Goal: Task Accomplishment & Management: Manage account settings

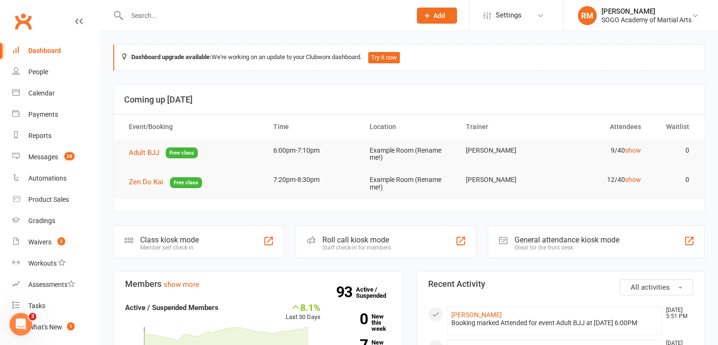
click at [168, 15] on input "text" at bounding box center [264, 15] width 280 height 13
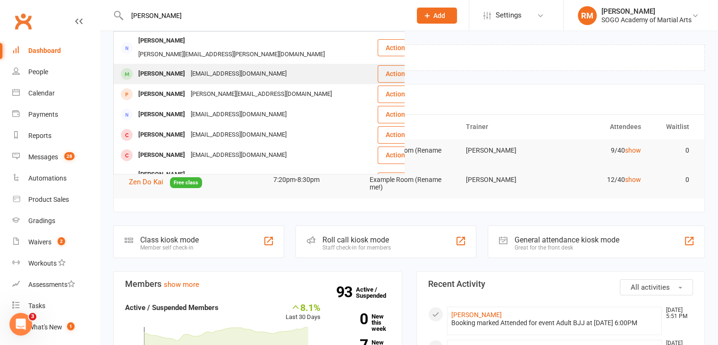
type input "michele"
click at [149, 67] on div "[PERSON_NAME]" at bounding box center [162, 74] width 52 height 14
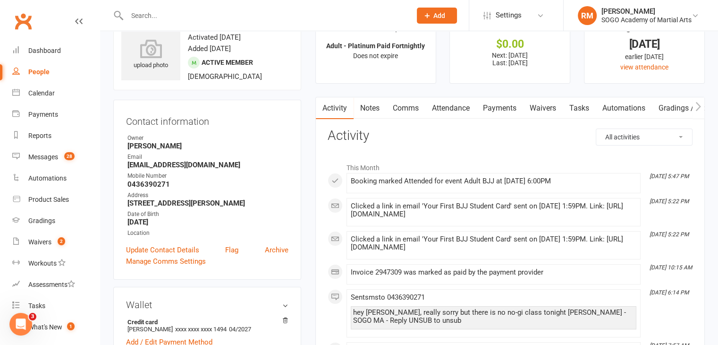
scroll to position [47, 0]
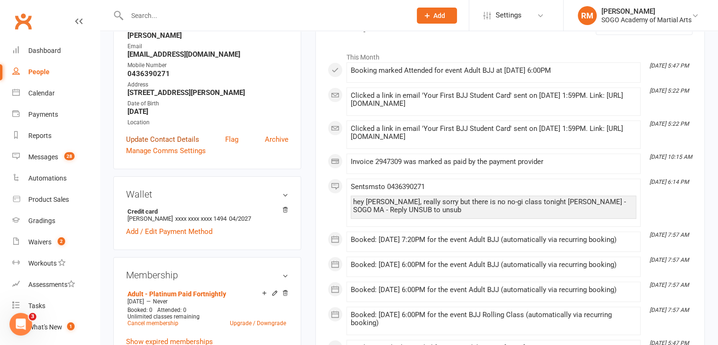
click at [182, 140] on link "Update Contact Details" at bounding box center [162, 139] width 73 height 11
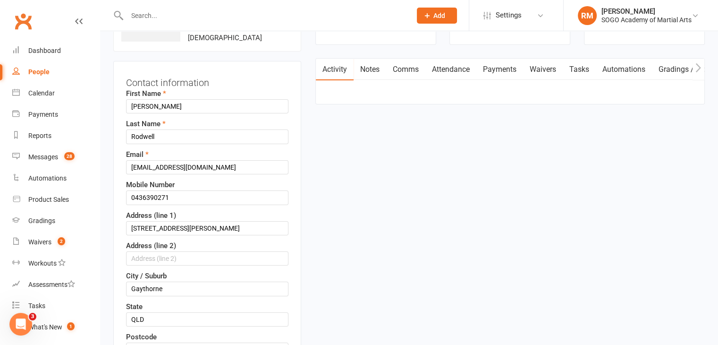
scroll to position [92, 0]
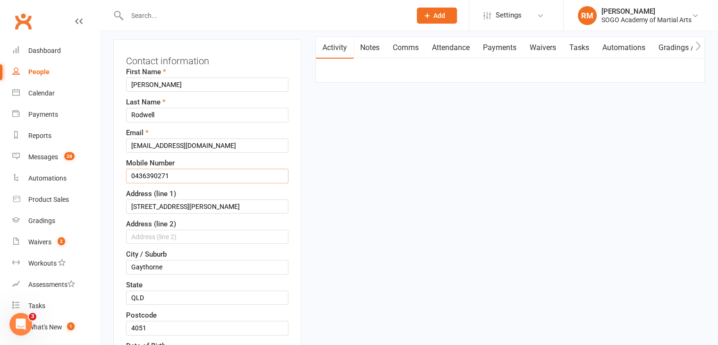
drag, startPoint x: 179, startPoint y: 173, endPoint x: 125, endPoint y: 174, distance: 54.3
click at [125, 173] on div "Contact information First Name Michele Last Name Rodwell Email michelerusselrod…" at bounding box center [207, 252] width 188 height 427
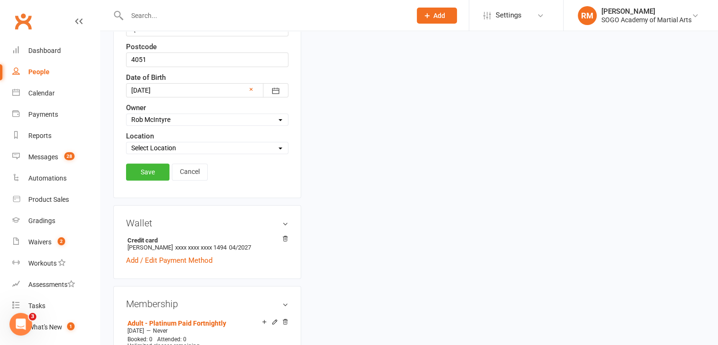
scroll to position [375, 0]
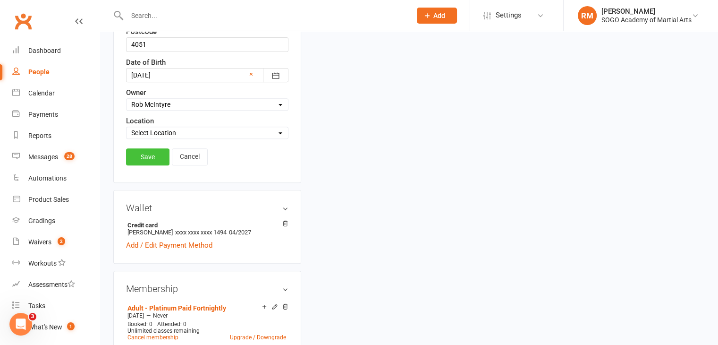
type input "0466694715"
click at [152, 154] on link "Save" at bounding box center [147, 156] width 43 height 17
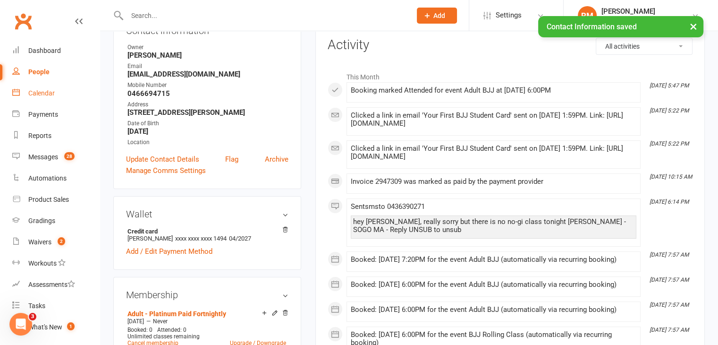
scroll to position [92, 0]
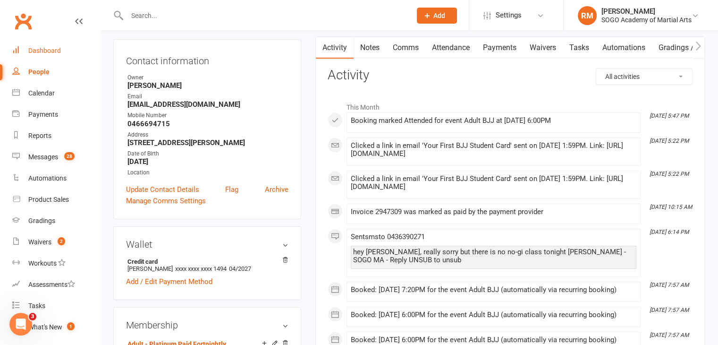
drag, startPoint x: 42, startPoint y: 56, endPoint x: 99, endPoint y: 59, distance: 56.3
click at [42, 56] on link "Dashboard" at bounding box center [55, 50] width 87 height 21
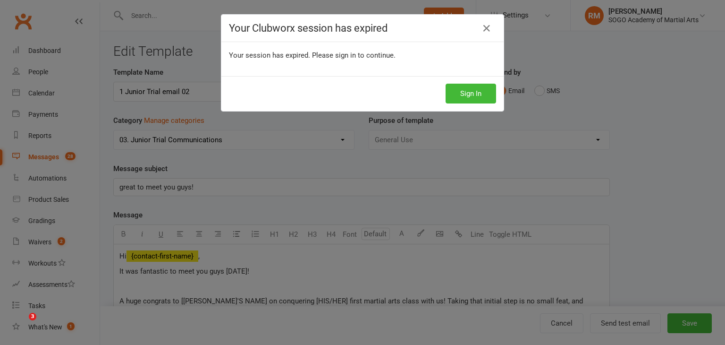
select select "9950"
